Goal: Task Accomplishment & Management: Use online tool/utility

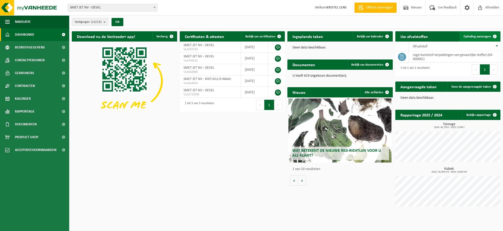
click at [475, 35] on span "Ophaling aanvragen" at bounding box center [477, 36] width 27 height 3
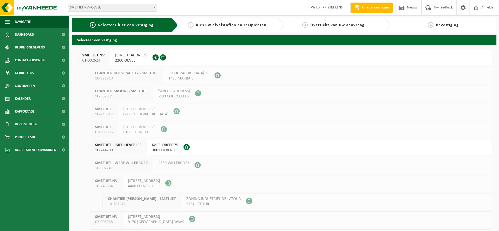
click at [164, 148] on span "3001 HEVERLEE" at bounding box center [165, 150] width 26 height 5
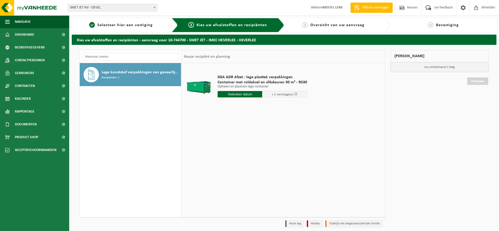
click at [254, 95] on input "text" at bounding box center [240, 94] width 45 height 6
click at [259, 149] on div "22" at bounding box center [258, 148] width 9 height 8
type input "Van 2025-08-22"
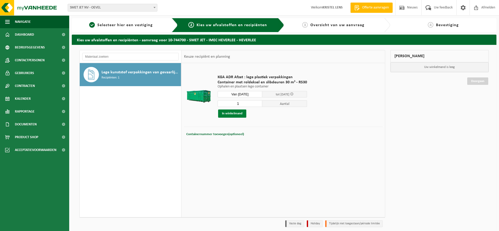
click at [241, 114] on button "In winkelmand" at bounding box center [232, 113] width 28 height 8
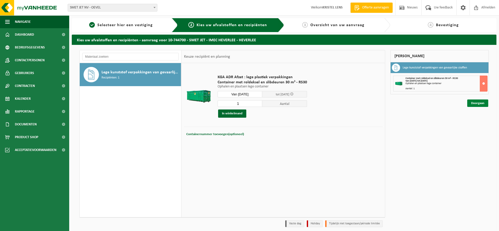
click at [479, 104] on link "Doorgaan" at bounding box center [477, 102] width 21 height 7
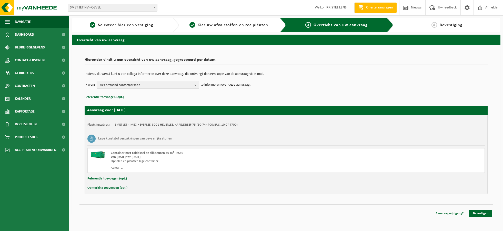
click at [192, 84] on span "Kies bestaand contactpersoon" at bounding box center [145, 85] width 93 height 8
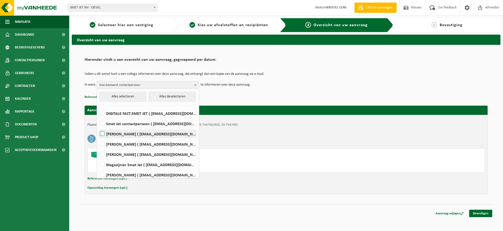
click at [103, 133] on label "Toon Gilis ( tgi@smetjet.be )" at bounding box center [147, 134] width 97 height 8
click at [98, 127] on input "Toon Gilis ( tgi@smetjet.be )" at bounding box center [98, 127] width 0 height 0
checkbox input "true"
click at [354, 97] on p "Referentie toevoegen (opt.)" at bounding box center [286, 97] width 403 height 7
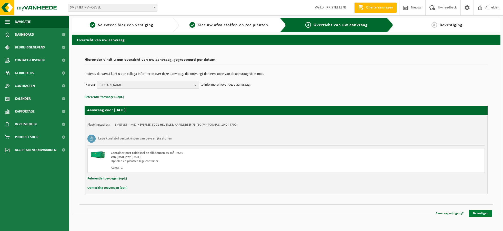
click at [482, 215] on link "Bevestigen" at bounding box center [480, 213] width 23 height 7
